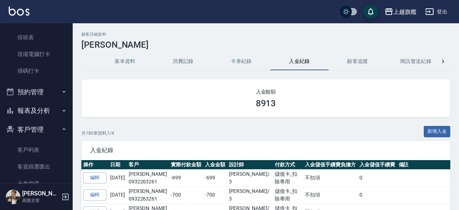
scroll to position [207, 0]
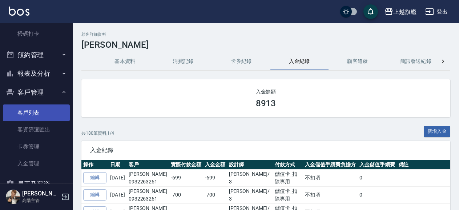
click at [37, 118] on link "客戶列表" at bounding box center [36, 112] width 67 height 17
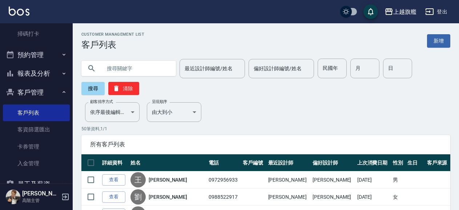
click at [134, 71] on input "text" at bounding box center [136, 69] width 68 height 20
type input "m"
type input "芋頭"
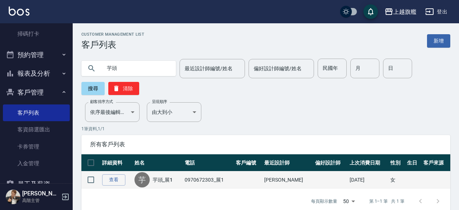
click at [190, 184] on td "0970672303_展1" at bounding box center [208, 179] width 51 height 17
click at [197, 176] on td "0970672303_展1" at bounding box center [208, 179] width 51 height 17
click at [263, 179] on td at bounding box center [248, 179] width 29 height 17
click at [116, 176] on link "查看" at bounding box center [113, 179] width 23 height 11
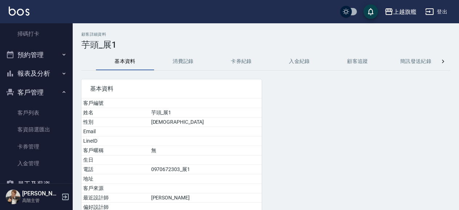
drag, startPoint x: 183, startPoint y: 61, endPoint x: 192, endPoint y: 57, distance: 10.1
click at [183, 61] on button "消費記錄" at bounding box center [183, 61] width 58 height 17
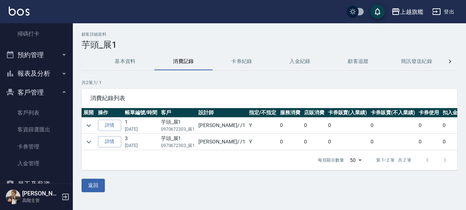
click at [298, 63] on button "入金紀錄" at bounding box center [300, 61] width 58 height 17
